Goal: Task Accomplishment & Management: Manage account settings

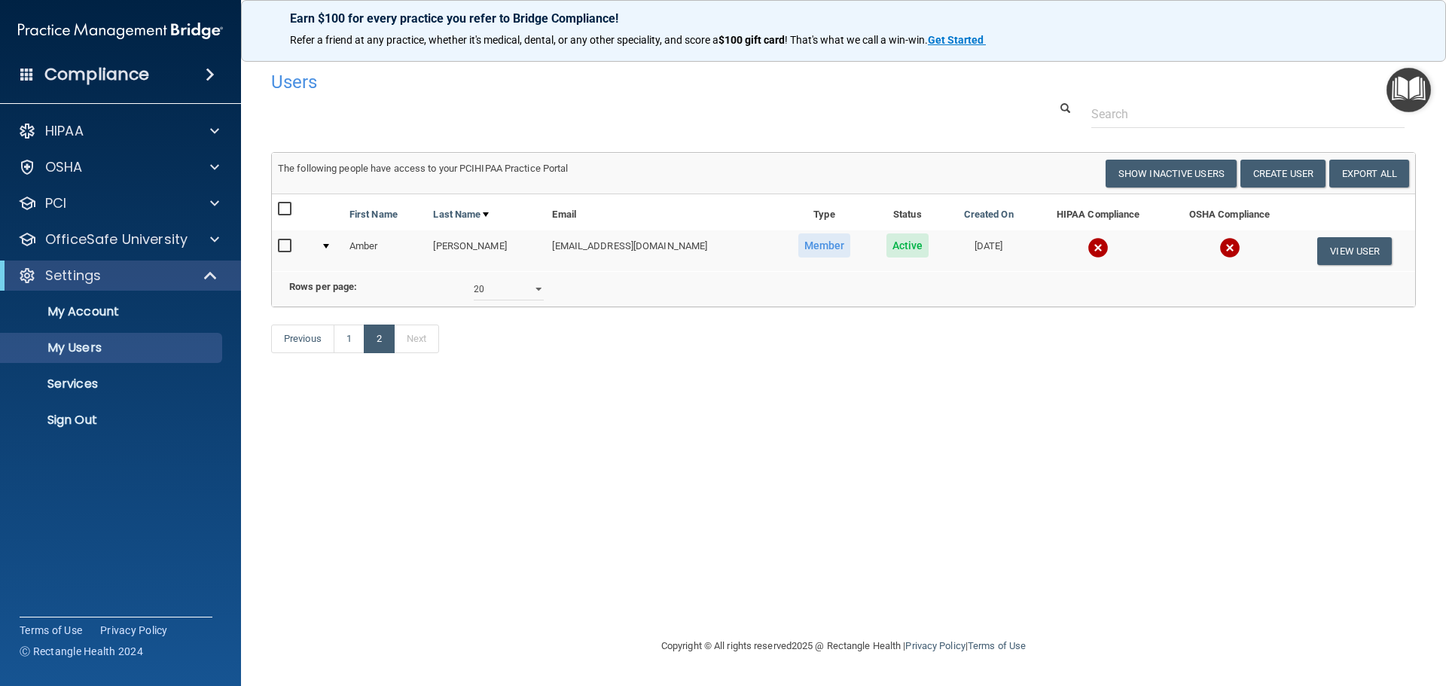
select select "20"
click at [79, 346] on p "My Users" at bounding box center [113, 347] width 206 height 15
select select "20"
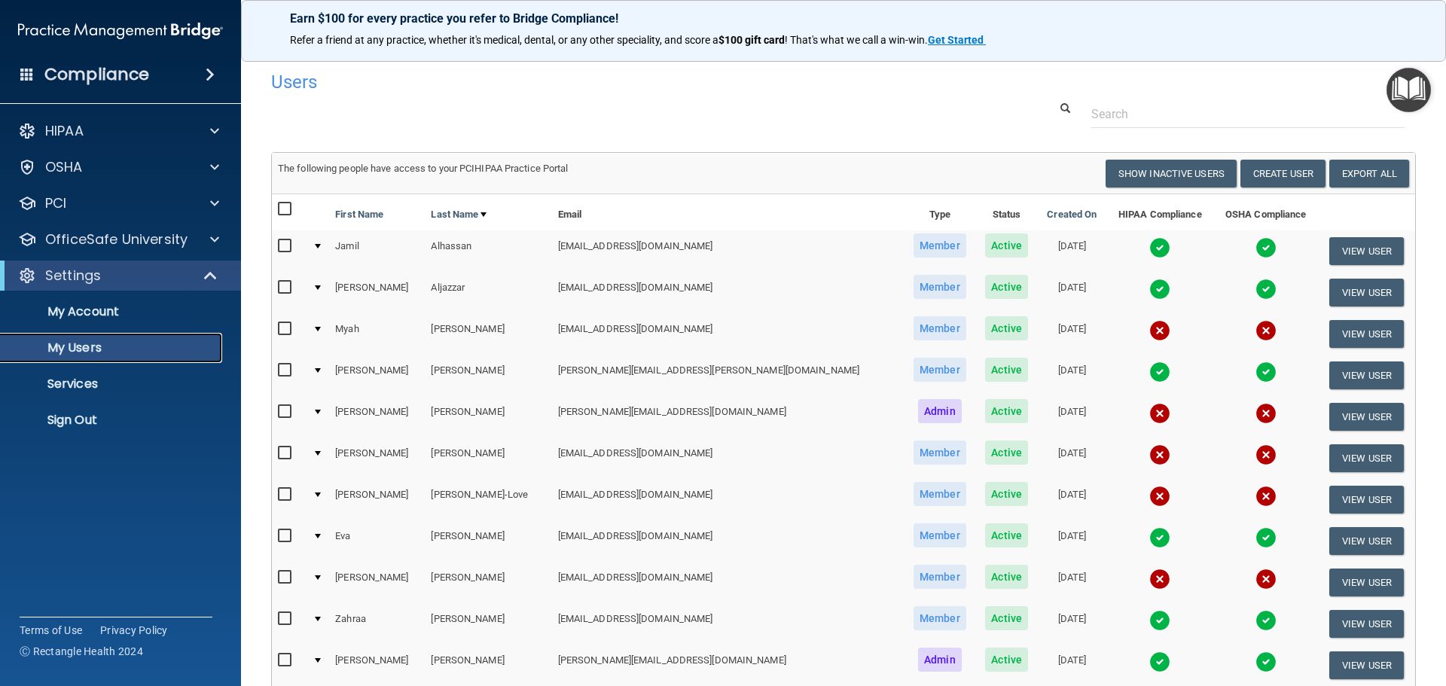
scroll to position [75, 0]
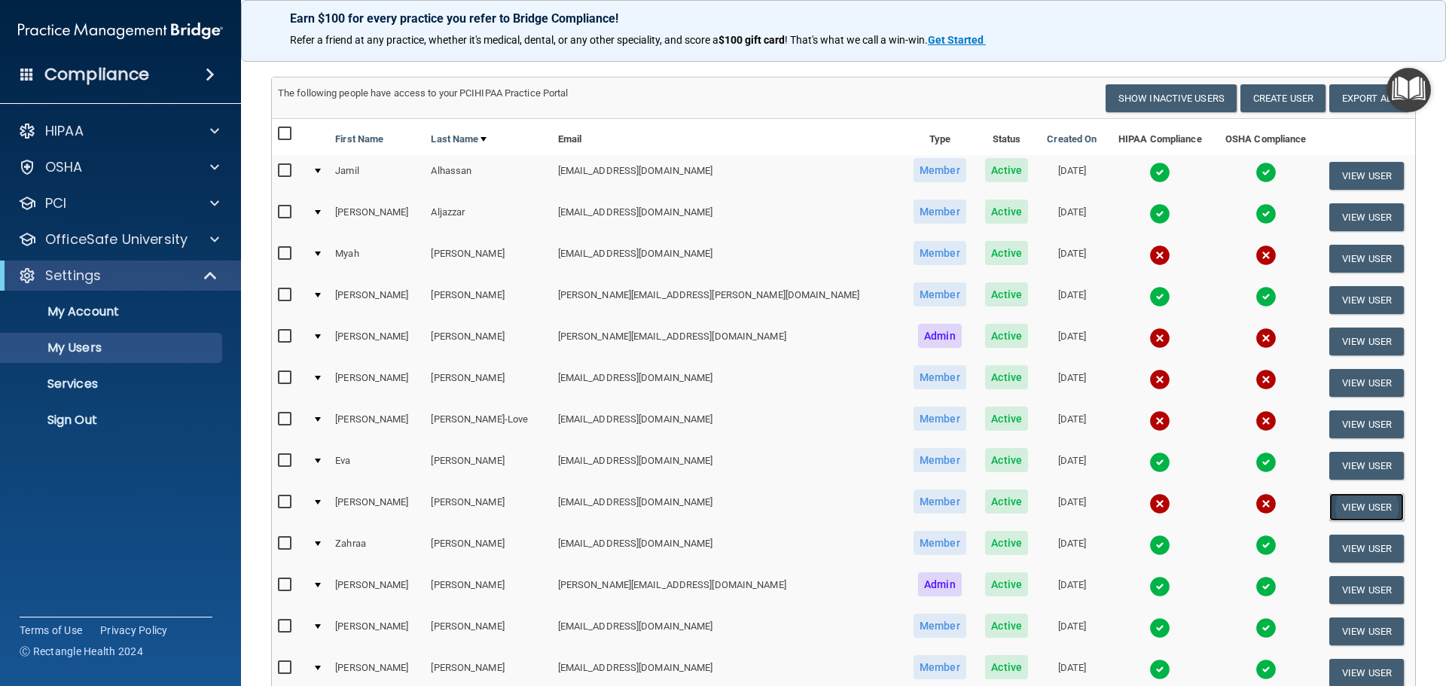
click at [1343, 507] on button "View User" at bounding box center [1366, 507] width 75 height 28
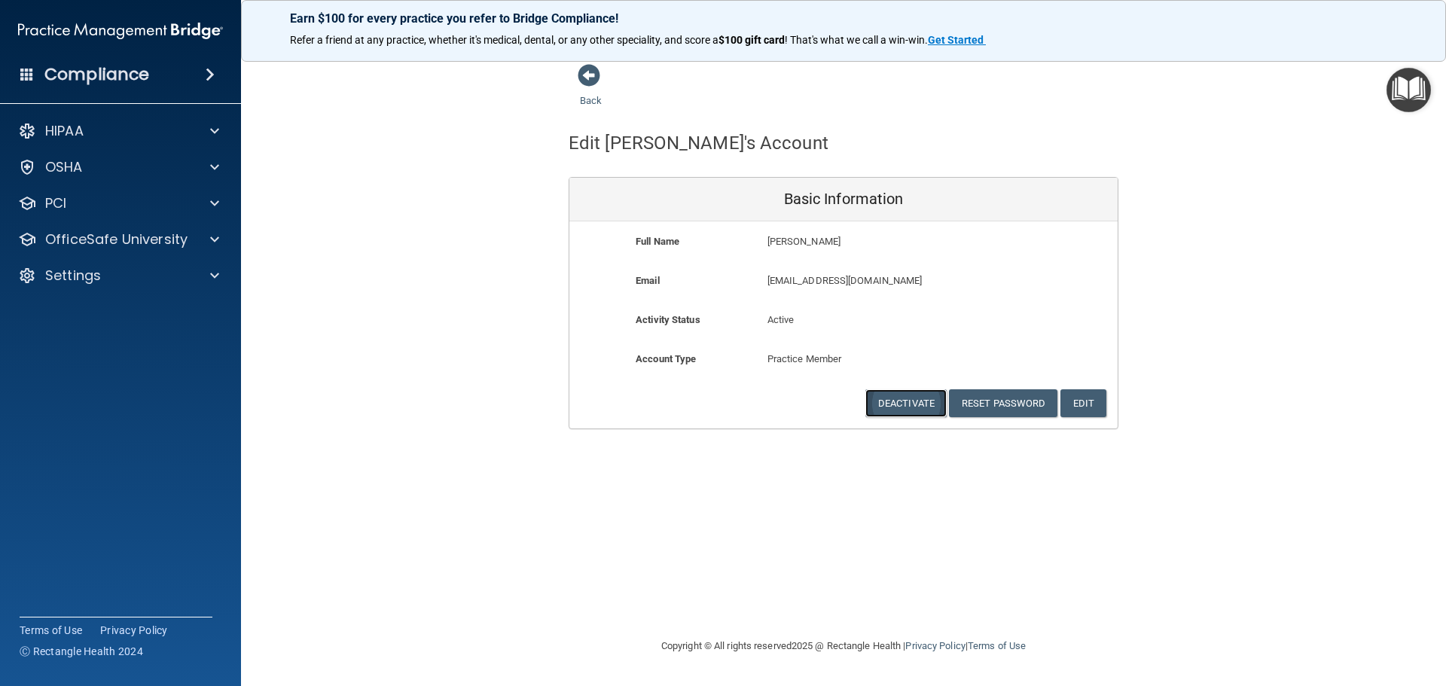
click at [905, 407] on button "Deactivate" at bounding box center [905, 403] width 81 height 28
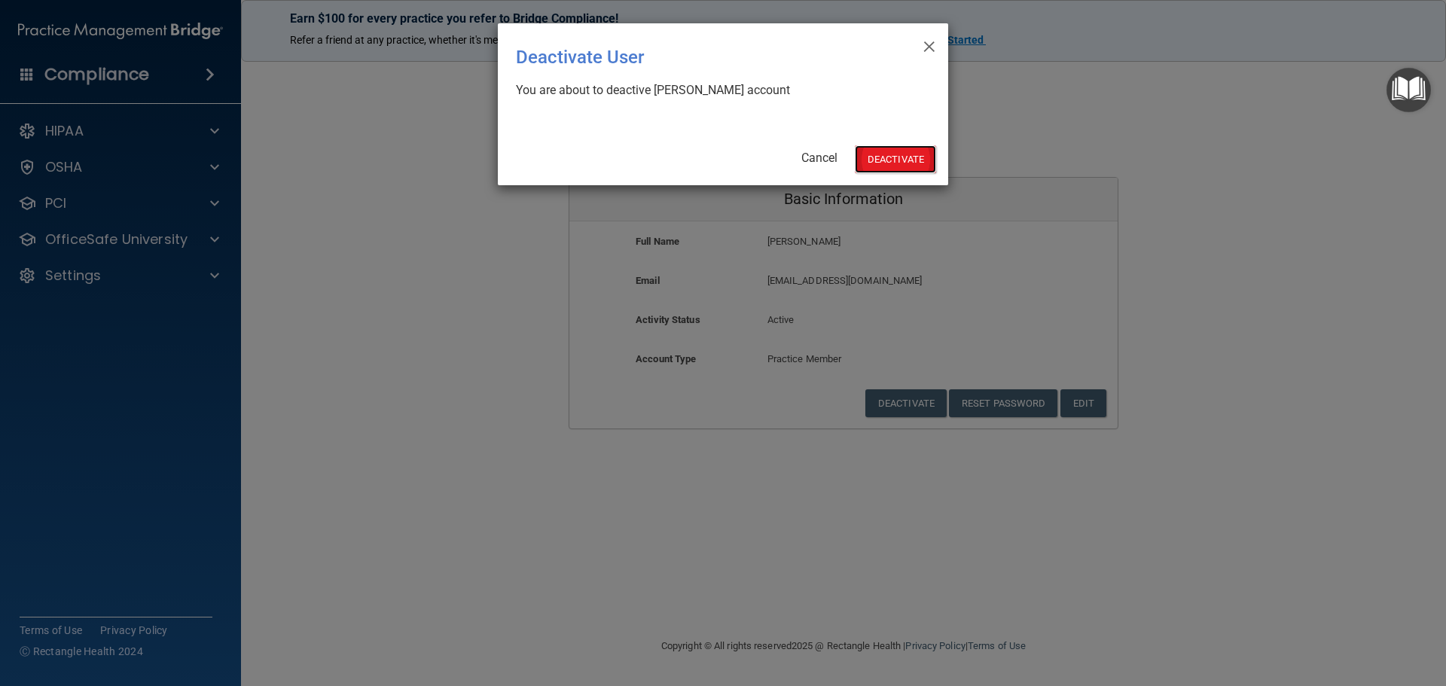
click at [925, 154] on button "Deactivate" at bounding box center [895, 159] width 81 height 28
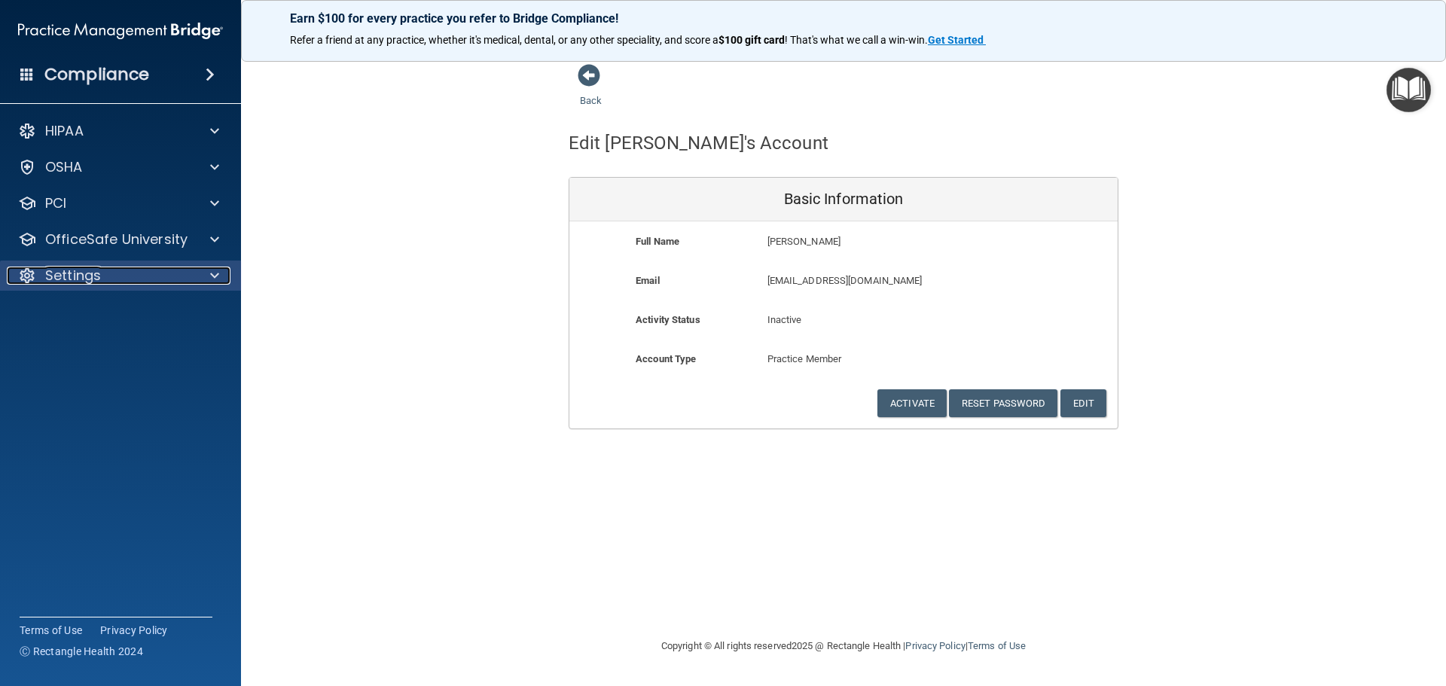
click at [75, 275] on p "Settings" at bounding box center [73, 276] width 56 height 18
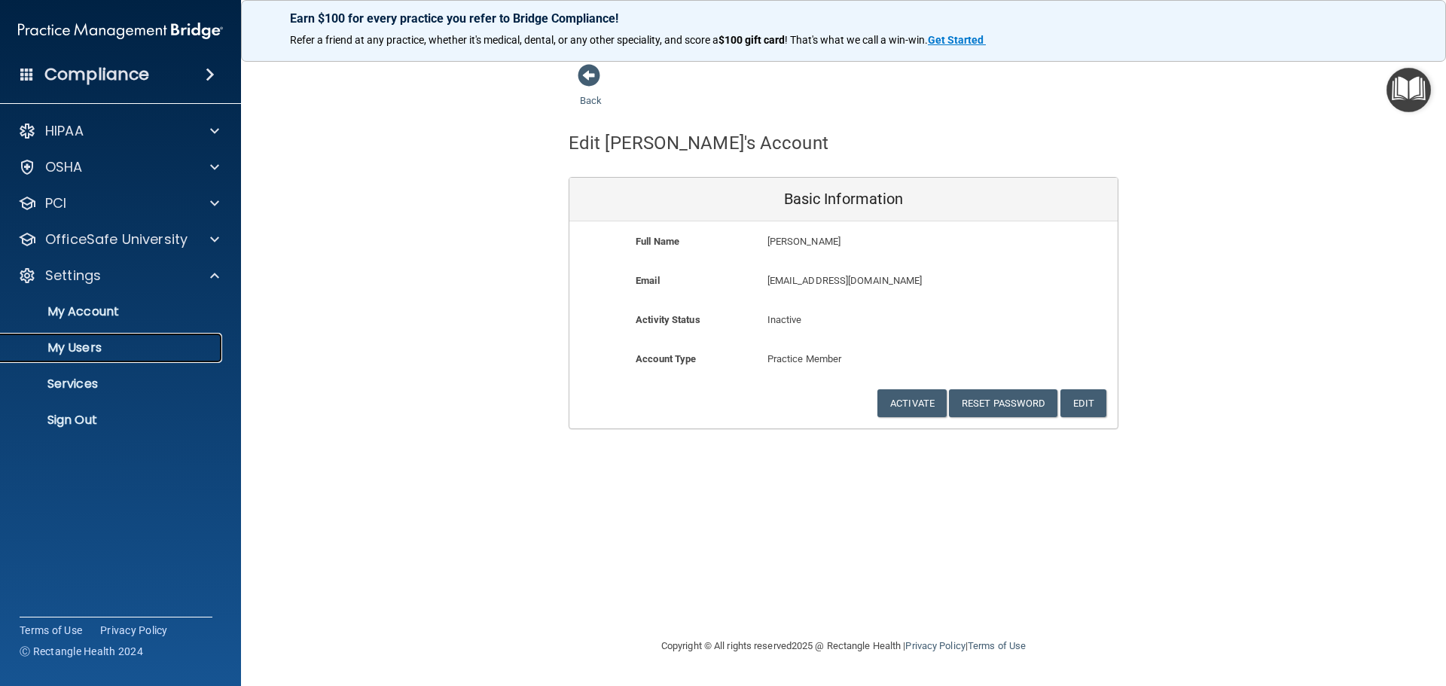
click at [81, 344] on p "My Users" at bounding box center [113, 347] width 206 height 15
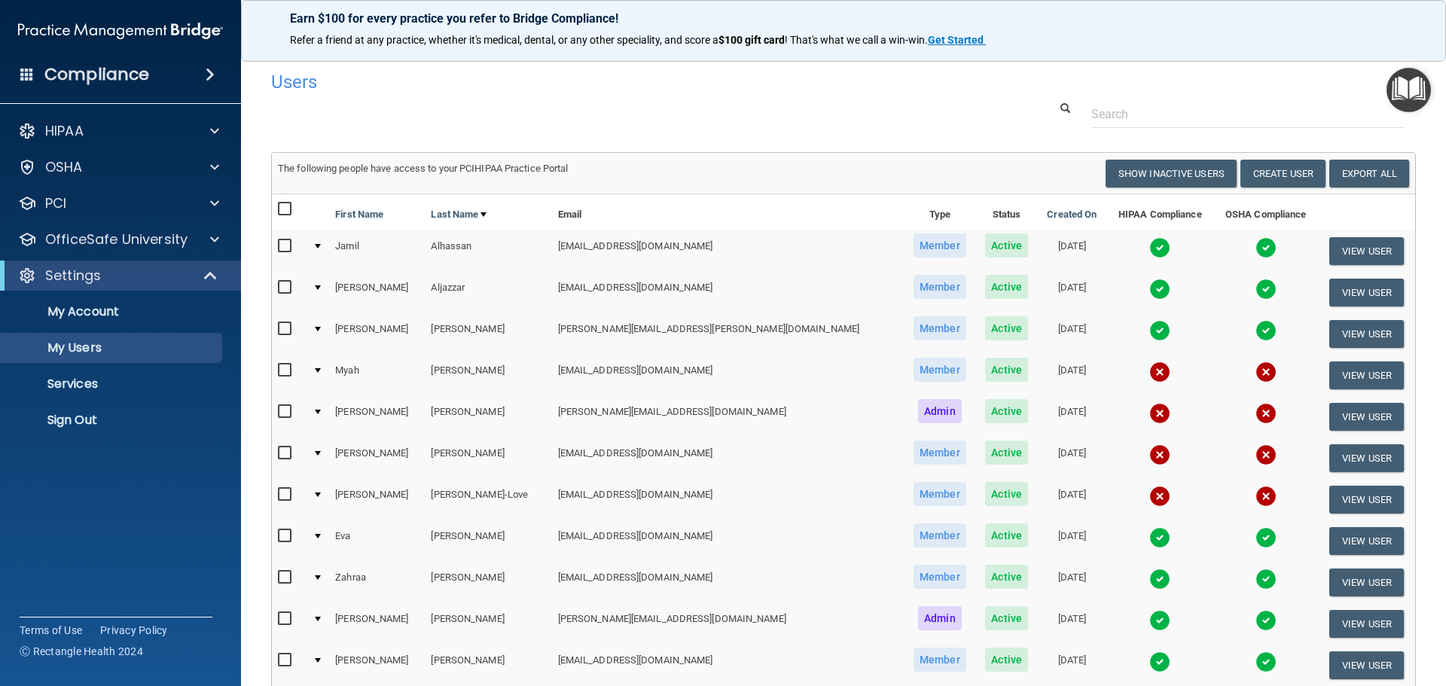
click at [1190, 98] on div "Users" at bounding box center [843, 81] width 1167 height 37
